Goal: Task Accomplishment & Management: Use online tool/utility

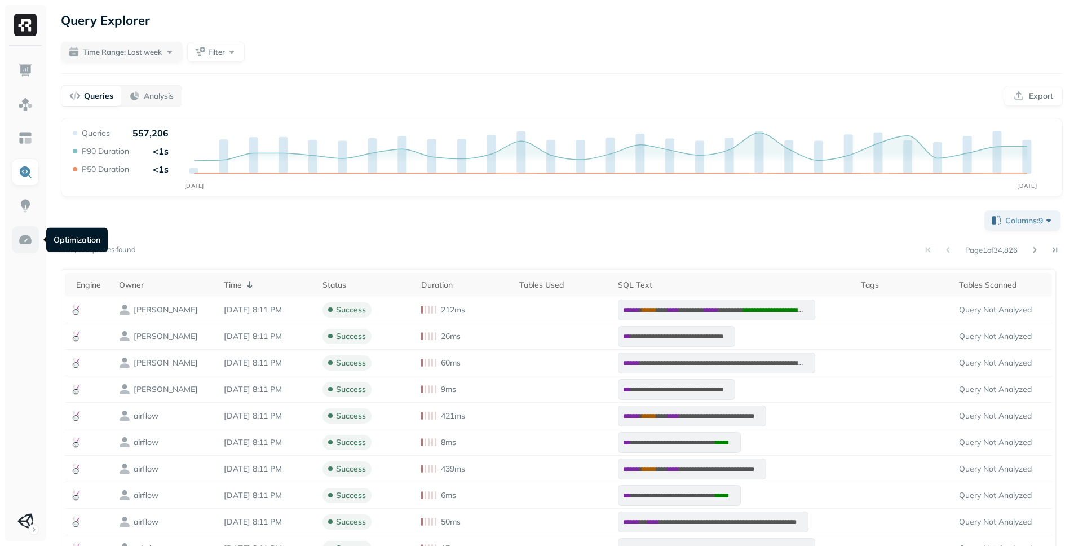
click at [21, 245] on img at bounding box center [25, 239] width 15 height 15
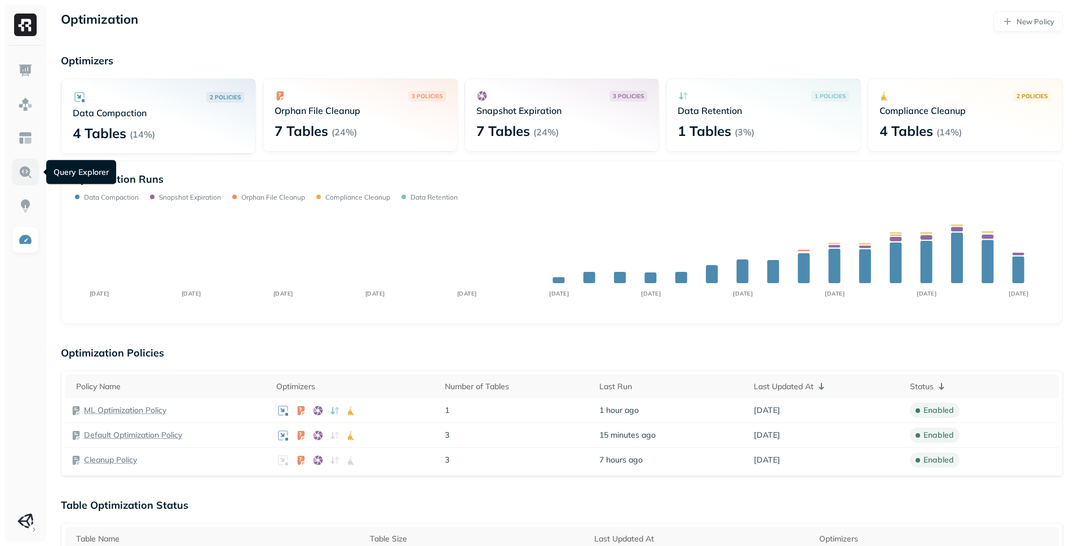
click at [28, 169] on img at bounding box center [25, 172] width 15 height 15
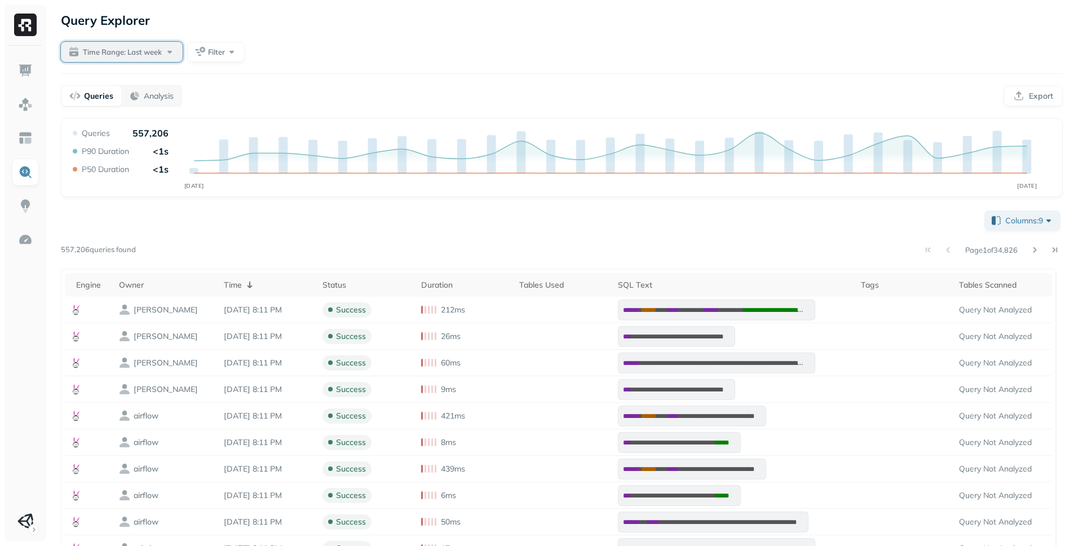
click at [149, 45] on button "Time Range: Last week" at bounding box center [122, 52] width 122 height 20
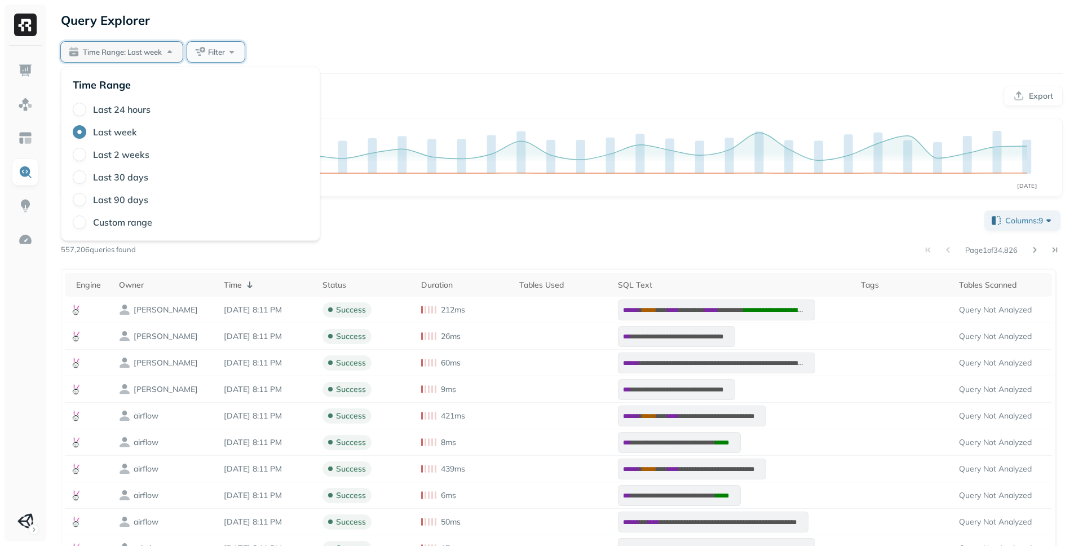
click at [233, 48] on button "Filter" at bounding box center [216, 52] width 58 height 20
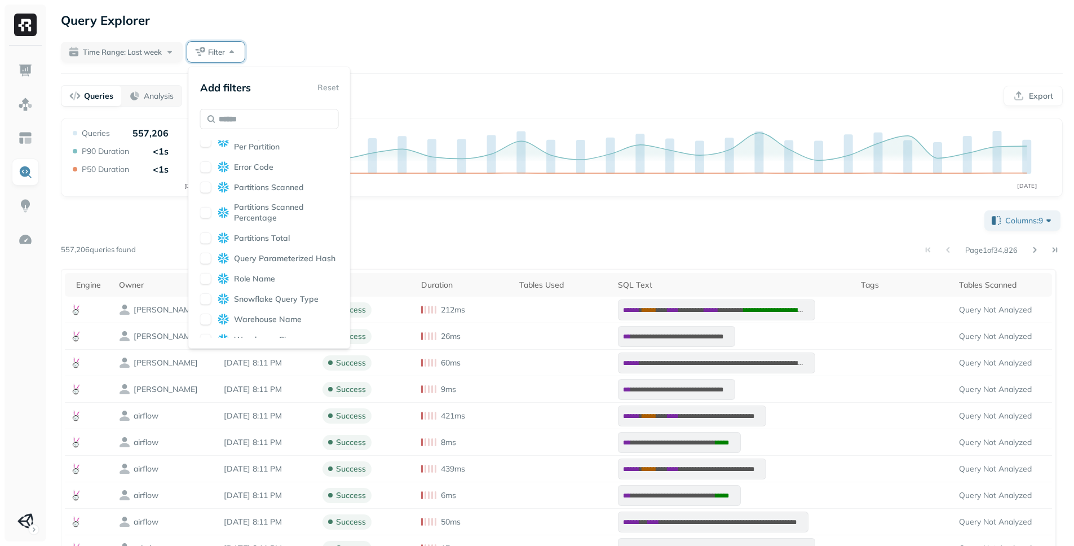
scroll to position [575, 0]
click at [240, 285] on div "Engine Owner Status Duration SQL Text Tags Columns Used Operation Type Assets R…" at bounding box center [269, 238] width 139 height 197
click at [275, 226] on span "Planning Time" at bounding box center [260, 220] width 52 height 11
click at [432, 231] on div "**********" at bounding box center [562, 466] width 1002 height 516
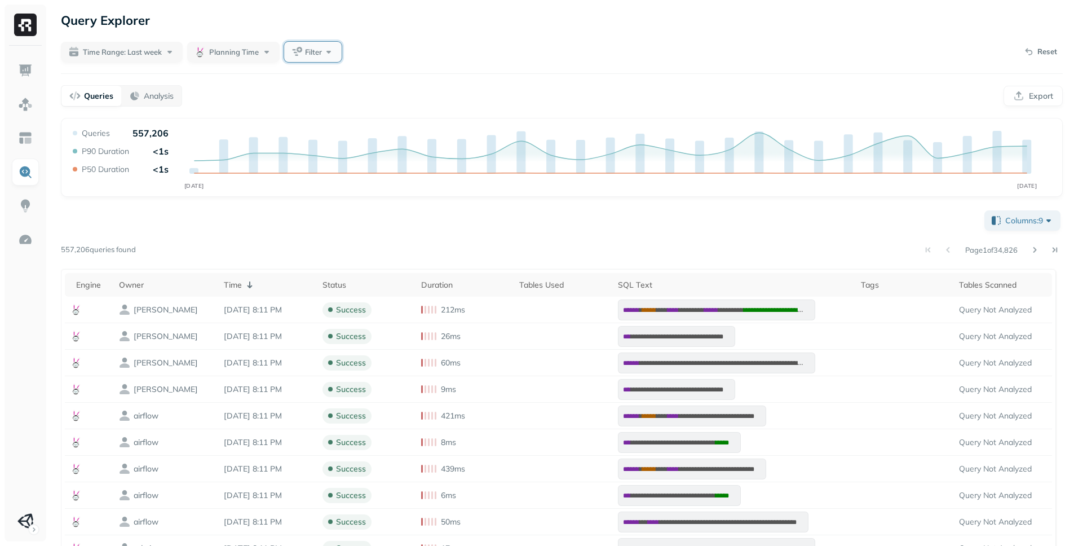
click at [298, 42] on button "Filter" at bounding box center [313, 52] width 58 height 20
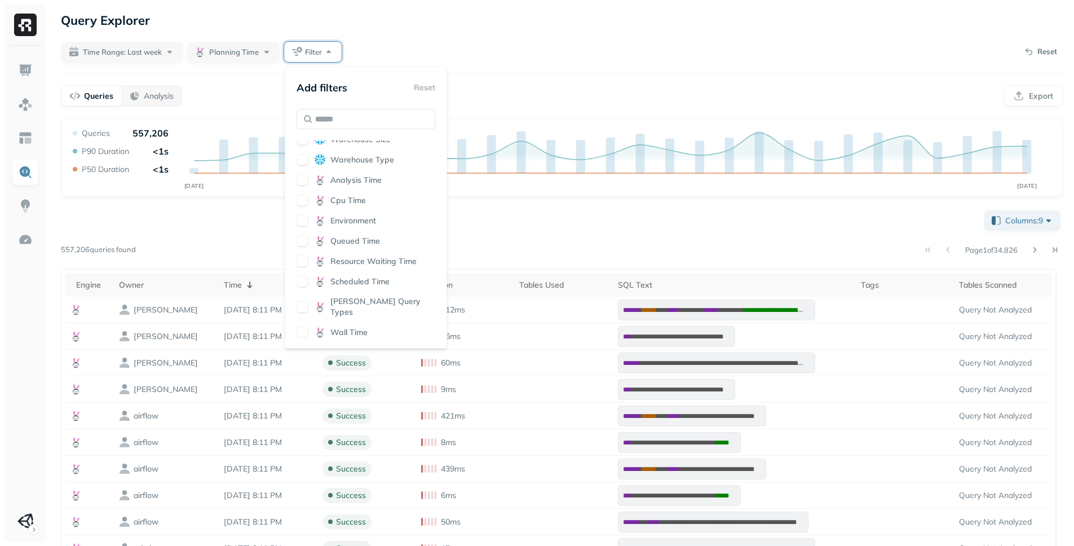
click at [347, 267] on span "Resource Waiting Time" at bounding box center [373, 261] width 86 height 11
click at [355, 238] on div "Planning Time Engine Owner Status Duration SQL Text Tags Columns Used Operation…" at bounding box center [366, 238] width 139 height 197
click at [385, 226] on div "Environment" at bounding box center [366, 220] width 139 height 11
click at [537, 233] on div "**********" at bounding box center [562, 466] width 1002 height 516
